Goal: Task Accomplishment & Management: Use online tool/utility

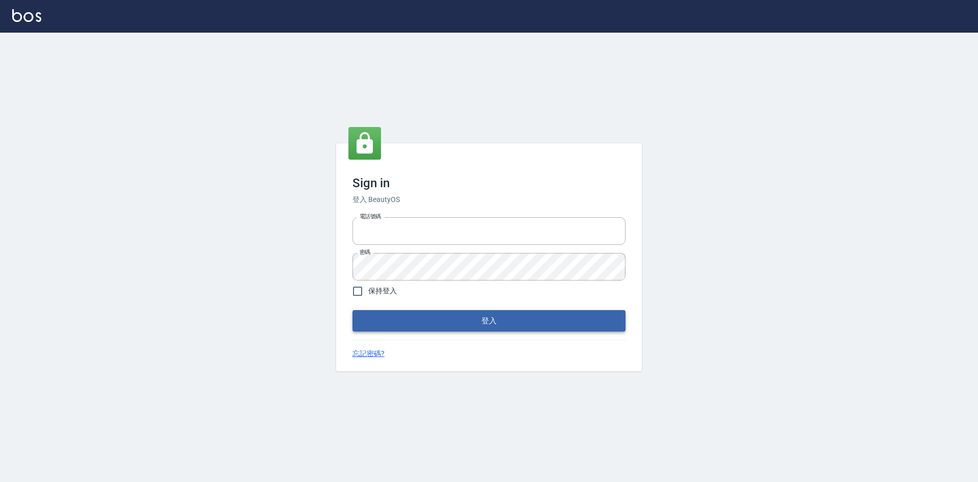
type input "0963852741"
click at [390, 314] on button "登入" at bounding box center [489, 320] width 273 height 21
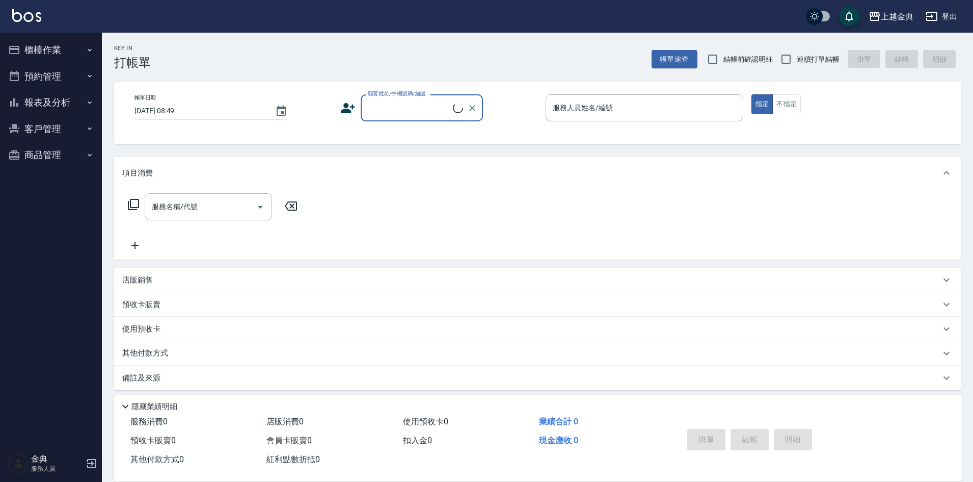
click at [48, 48] on button "櫃檯作業" at bounding box center [51, 50] width 94 height 26
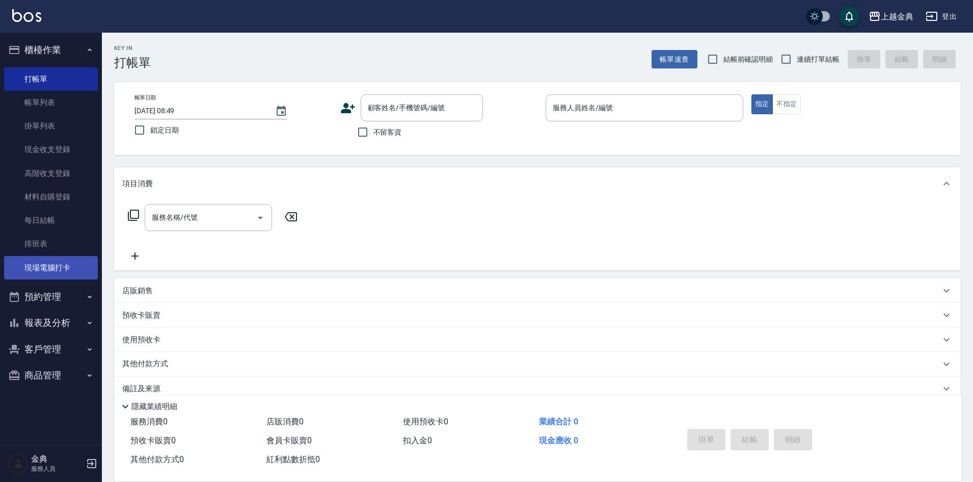
click at [91, 269] on link "現場電腦打卡" at bounding box center [51, 267] width 94 height 23
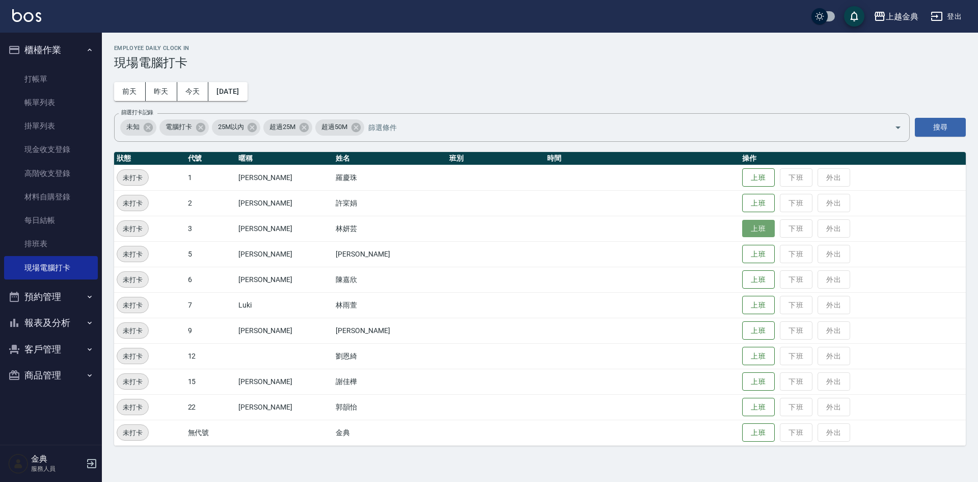
click at [742, 229] on button "上班" at bounding box center [758, 229] width 33 height 18
click at [192, 95] on button "今天" at bounding box center [193, 91] width 32 height 19
click at [742, 329] on button "上班" at bounding box center [758, 331] width 33 height 18
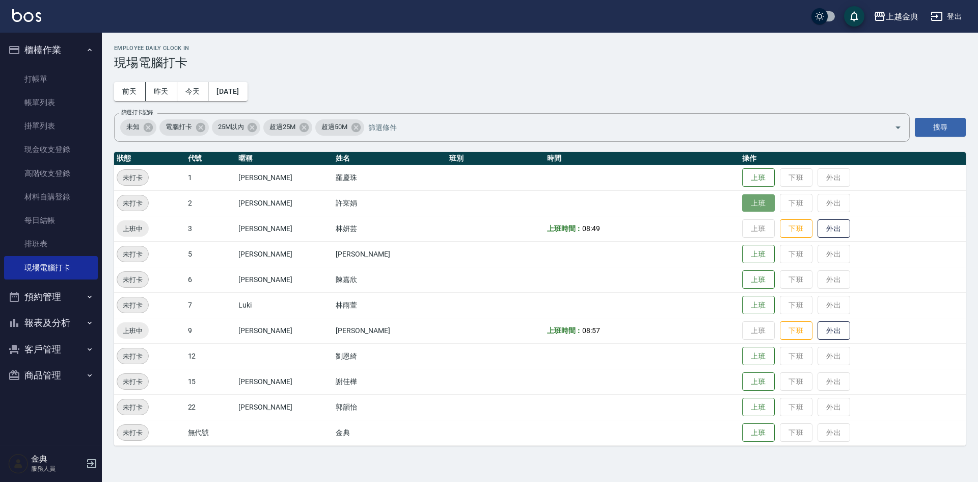
click at [754, 205] on button "上班" at bounding box center [758, 203] width 33 height 18
click at [742, 407] on button "上班" at bounding box center [758, 407] width 33 height 18
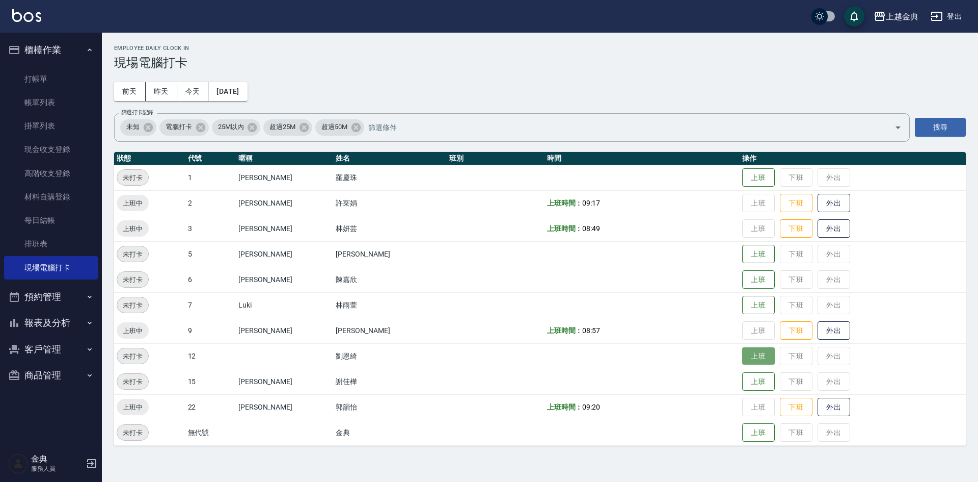
click at [746, 356] on button "上班" at bounding box center [758, 356] width 33 height 18
